Goal: Answer question/provide support

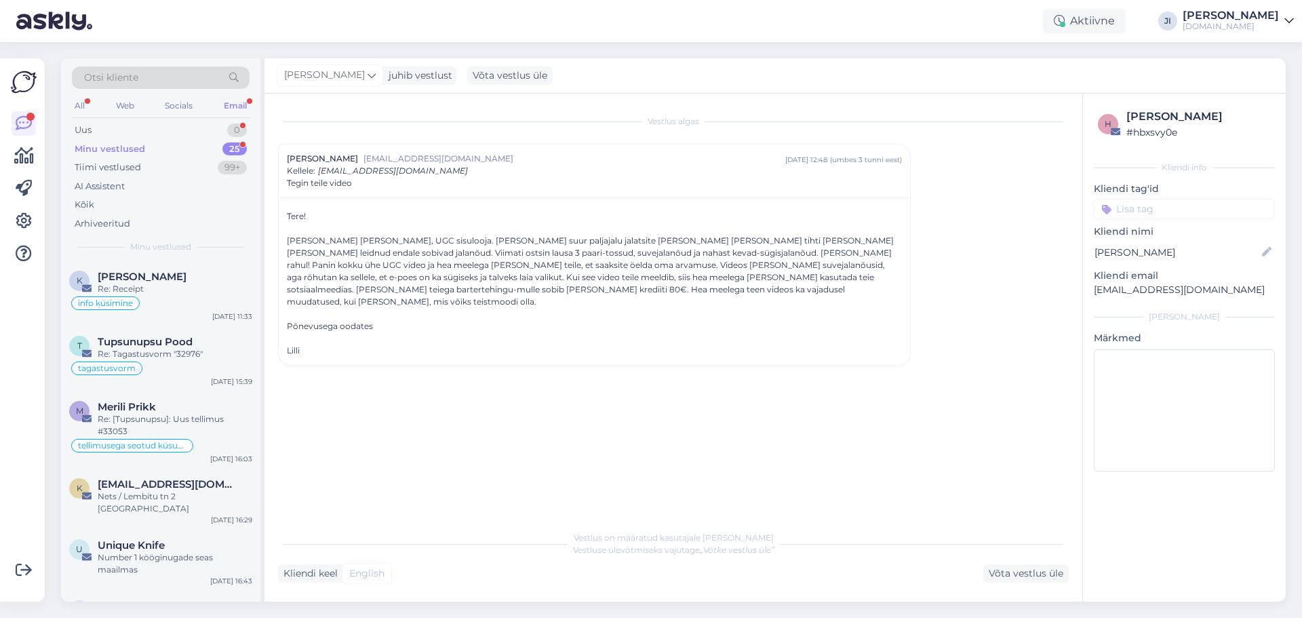
click at [208, 153] on div "Minu vestlused 25" at bounding box center [161, 149] width 178 height 19
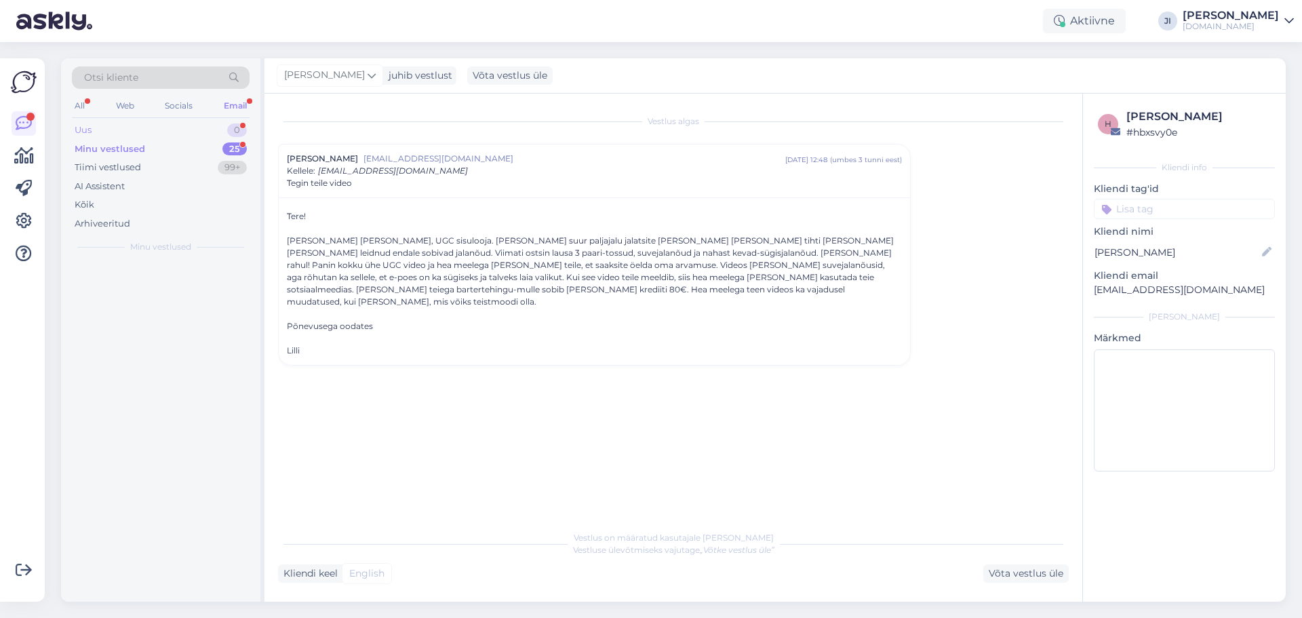
click at [214, 131] on div "Uus 0" at bounding box center [161, 130] width 178 height 19
click at [187, 273] on span "New Derila ERGO" at bounding box center [143, 277] width 90 height 12
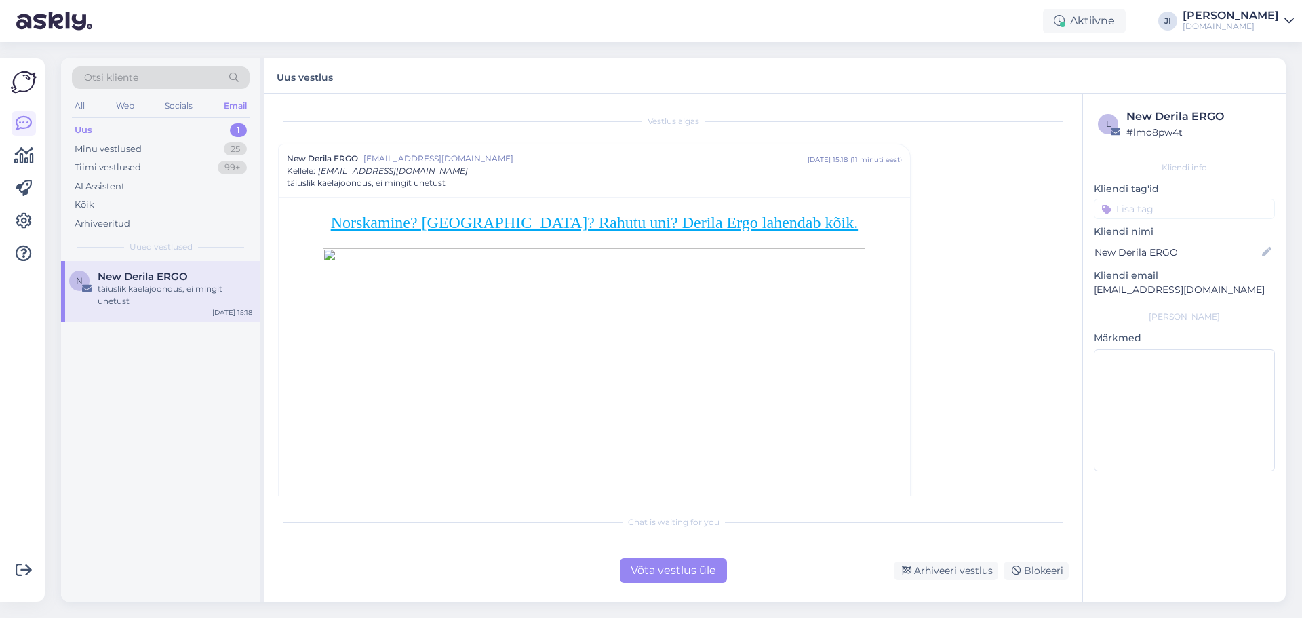
click at [704, 564] on div "Võta vestlus üle" at bounding box center [673, 570] width 107 height 24
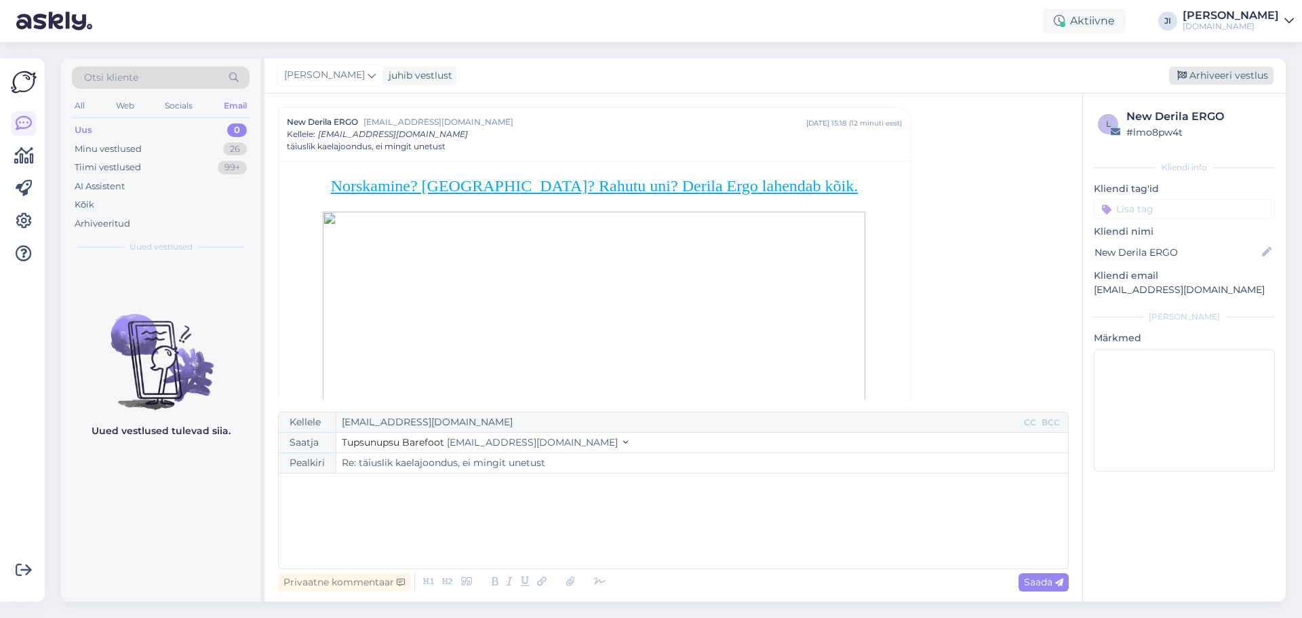
click at [1204, 82] on div "Arhiveeri vestlus" at bounding box center [1221, 75] width 104 height 18
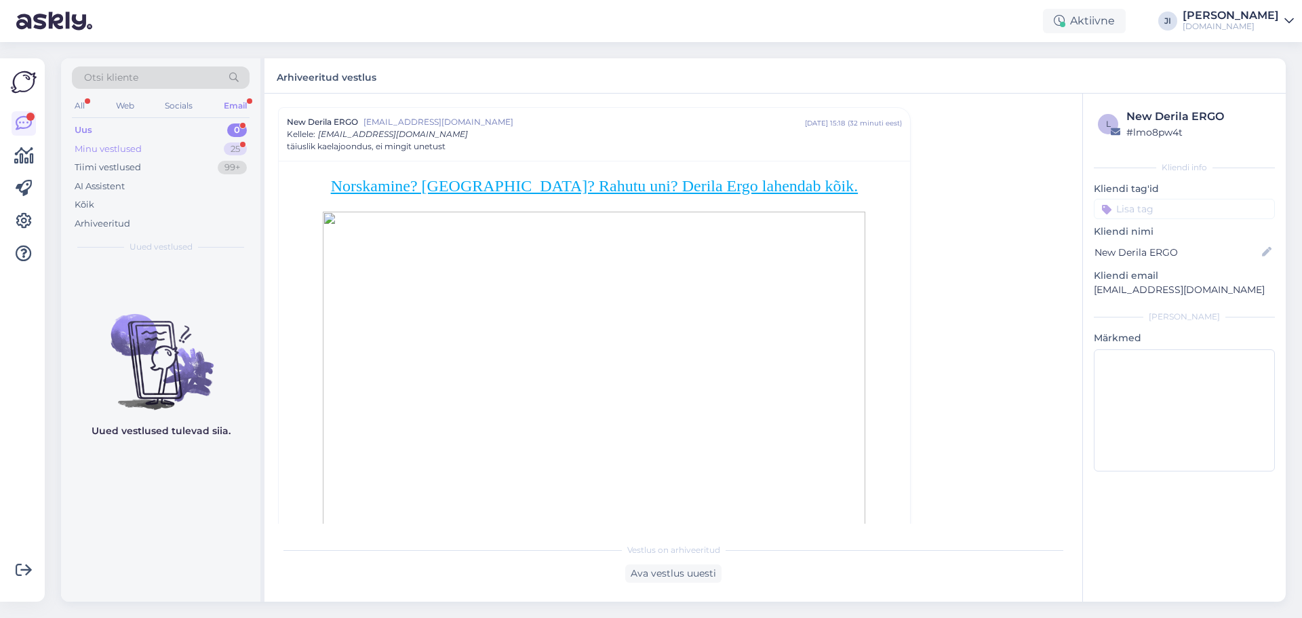
click at [208, 151] on div "Minu vestlused 25" at bounding box center [161, 149] width 178 height 19
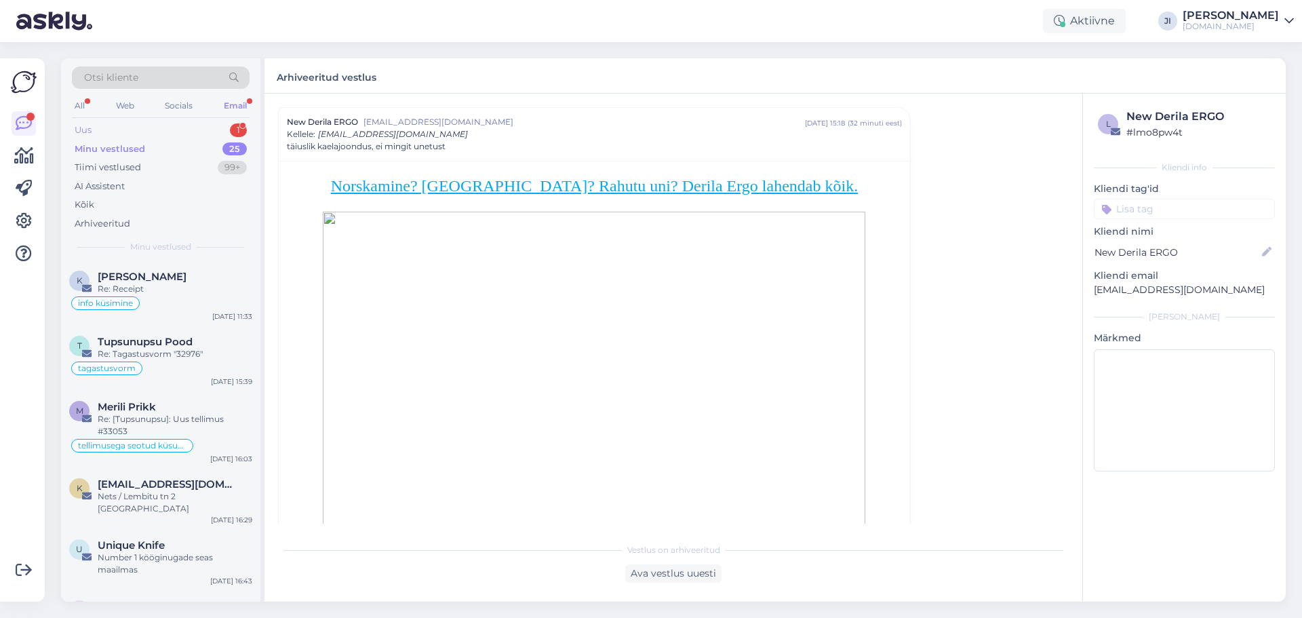
click at [214, 136] on div "Uus 1" at bounding box center [161, 130] width 178 height 19
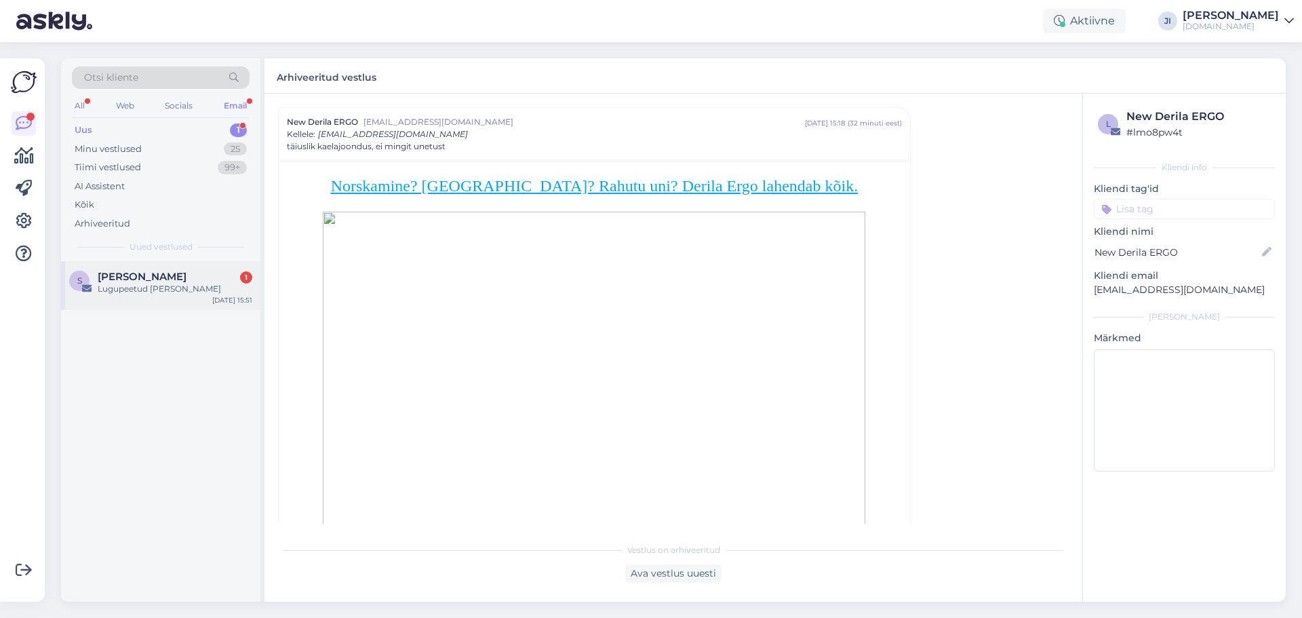
click at [191, 297] on div "S [PERSON_NAME] 1 Lugupeetud [PERSON_NAME] [DATE] 15:51" at bounding box center [160, 285] width 199 height 49
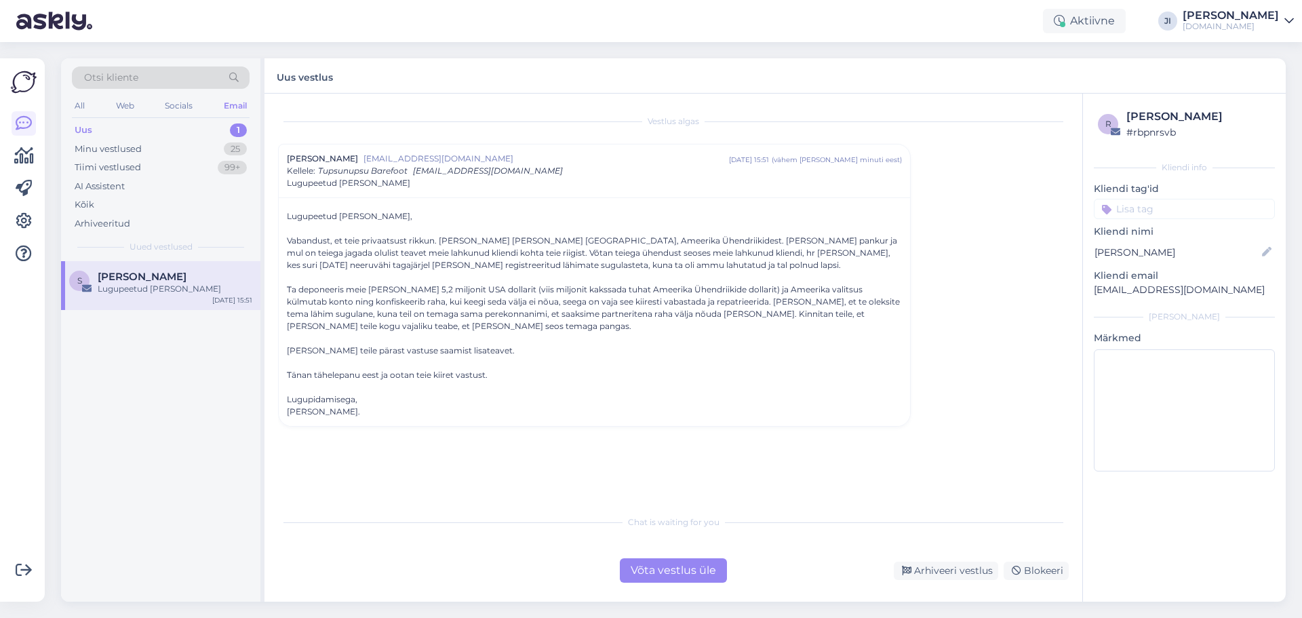
click at [710, 576] on div "Võta vestlus üle" at bounding box center [673, 570] width 107 height 24
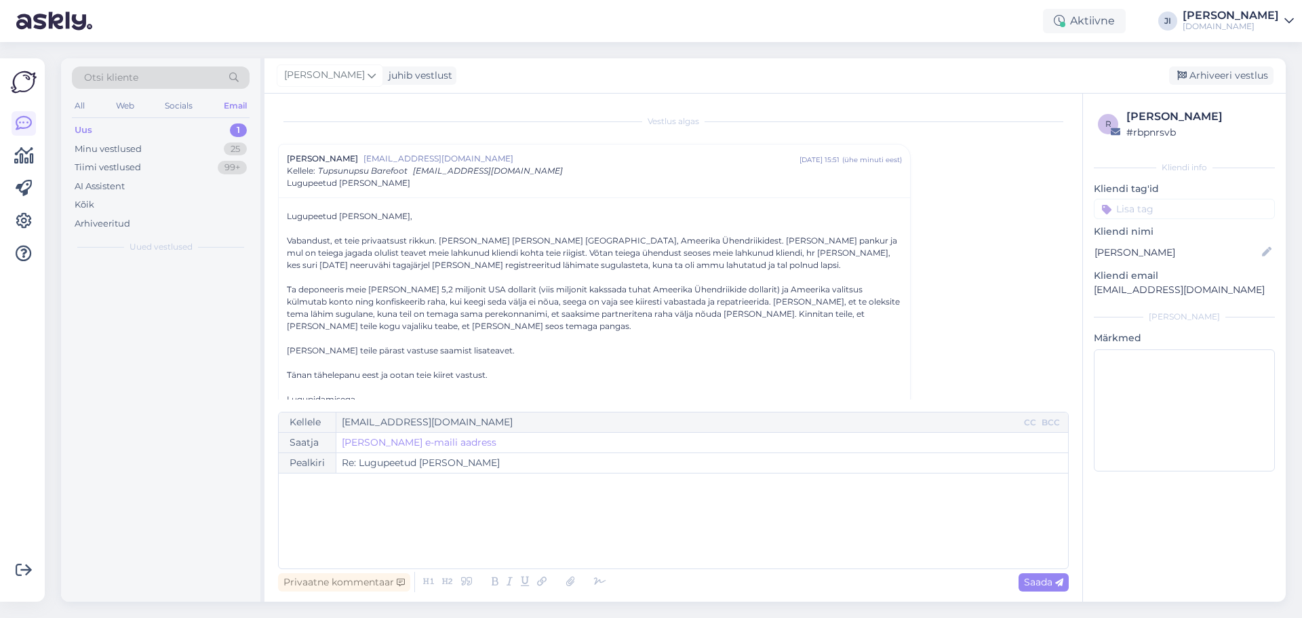
scroll to position [35, 0]
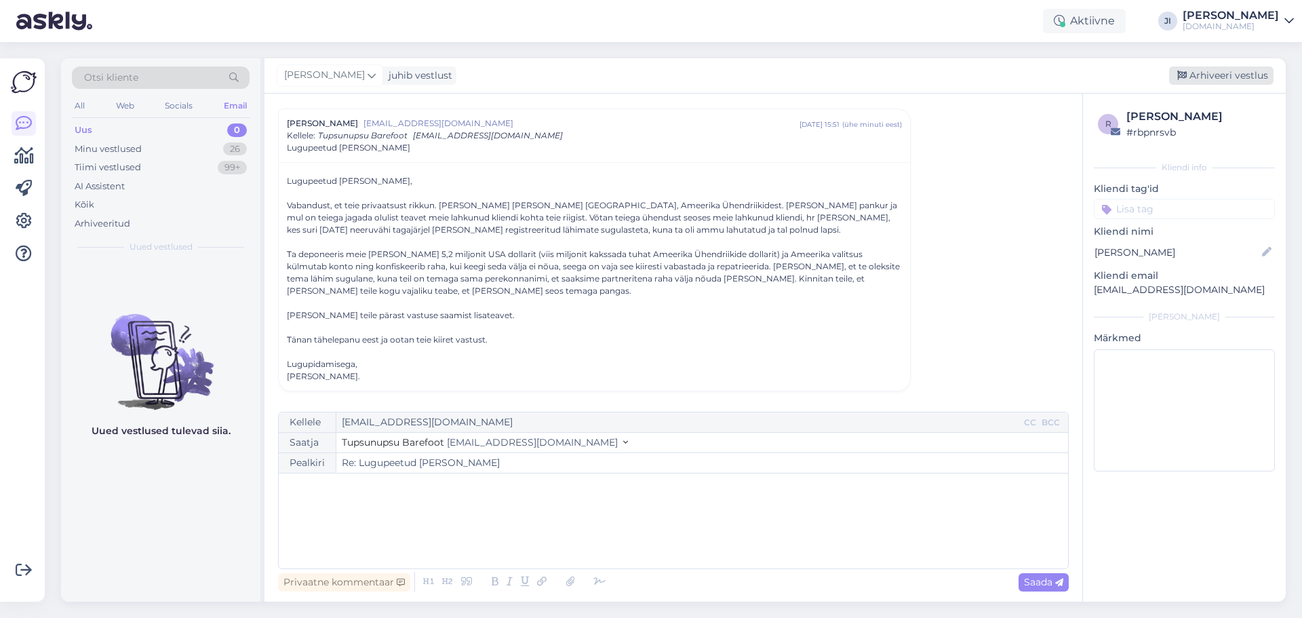
click at [1268, 82] on div "Arhiveeri vestlus" at bounding box center [1221, 75] width 104 height 18
